Goal: Information Seeking & Learning: Learn about a topic

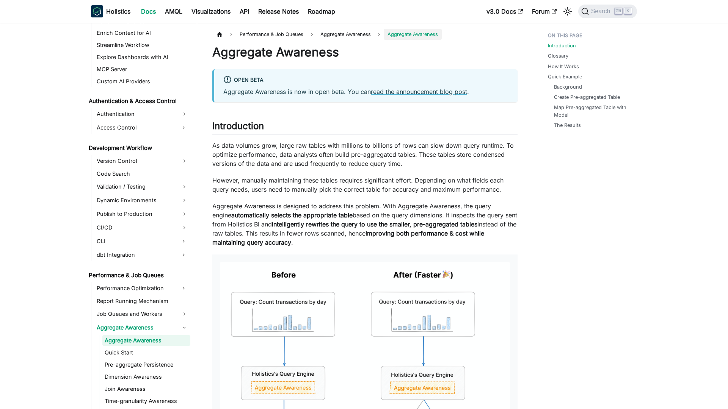
scroll to position [473, 0]
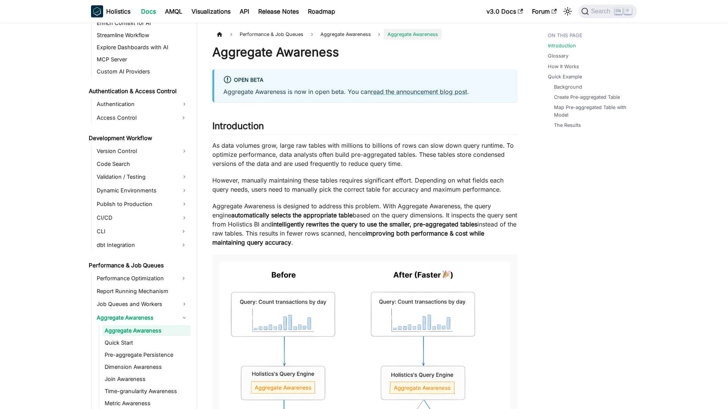
scroll to position [473, 0]
